Goal: Find specific page/section: Find specific page/section

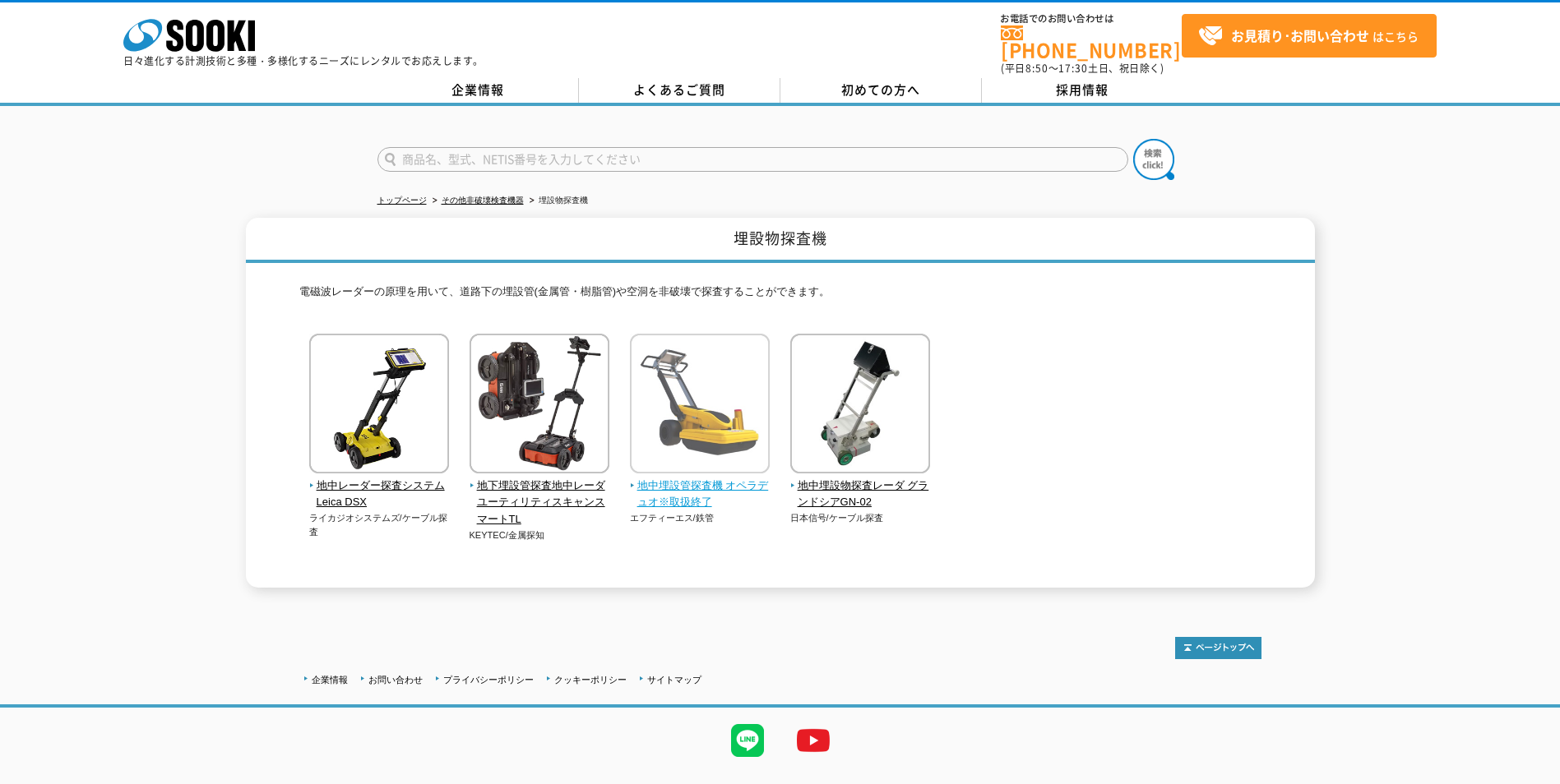
click at [683, 492] on span "地中埋設管探査機 オペラデュオ※取扱終了" at bounding box center [700, 494] width 141 height 34
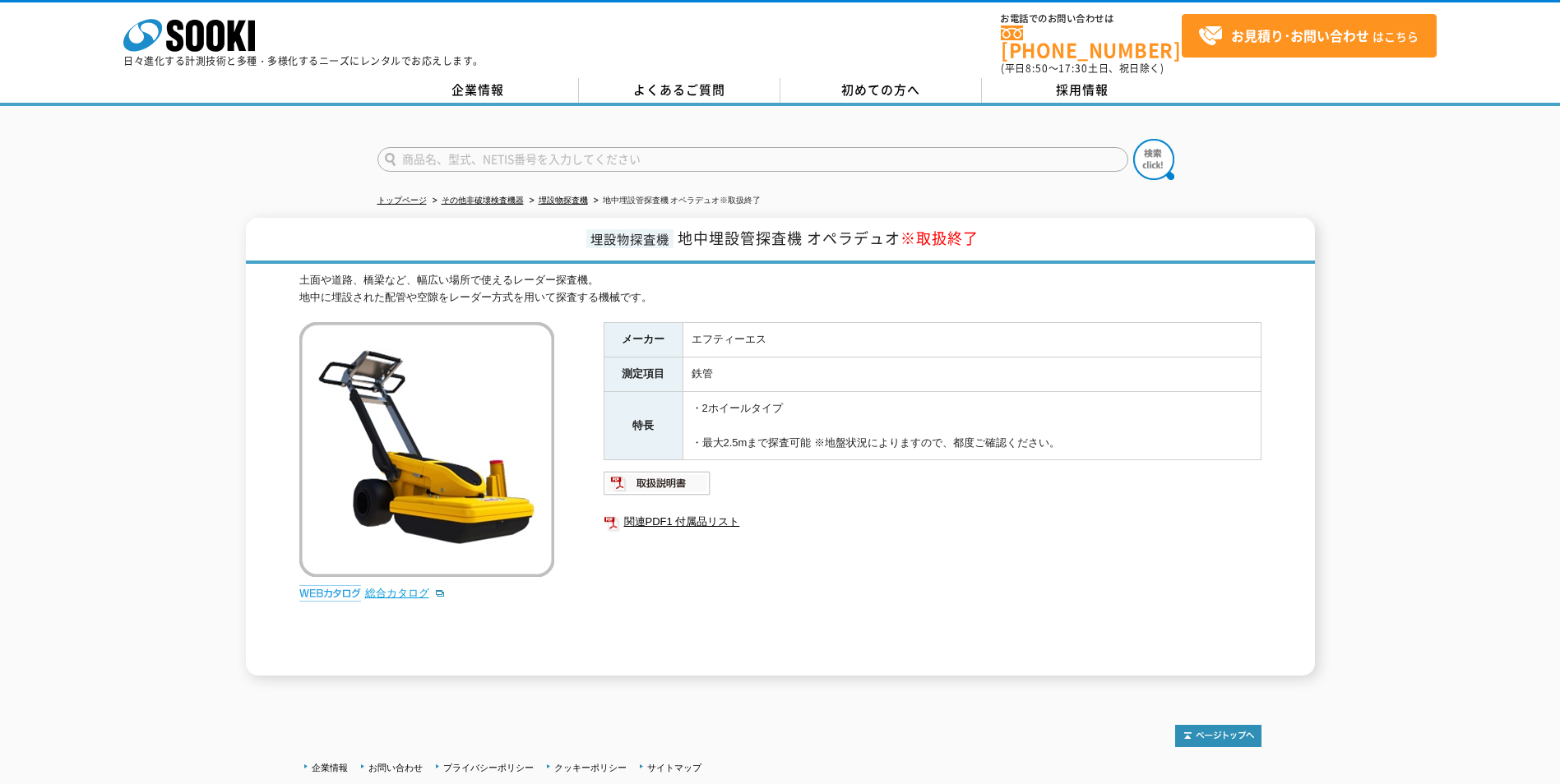
click at [400, 587] on link "総合カタログ" at bounding box center [405, 592] width 80 height 13
